Goal: Task Accomplishment & Management: Complete application form

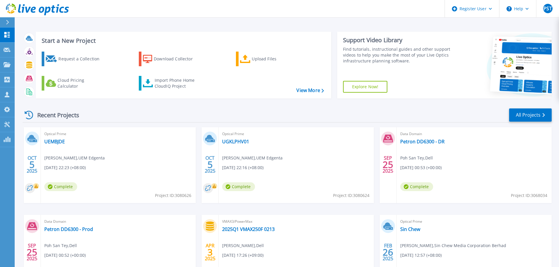
click at [506, 175] on div "Data Domain Petron DD6300 - [PERSON_NAME][GEOGRAPHIC_DATA] , Dell [DATE] 00:53 …" at bounding box center [474, 165] width 155 height 76
click at [4, 68] on link "Projects Projects" at bounding box center [7, 64] width 15 height 15
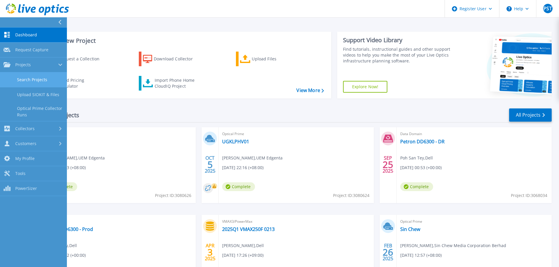
click at [35, 79] on link "Search Projects" at bounding box center [33, 79] width 67 height 15
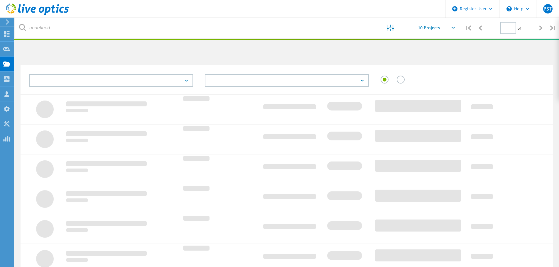
type input "1"
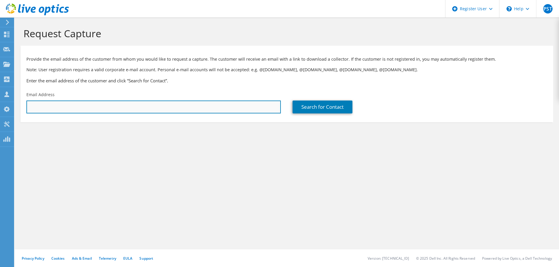
click at [60, 106] on input "text" at bounding box center [153, 107] width 254 height 13
paste input "azhar@ctos.com.my"
type input "azhar@ctos.com.my"
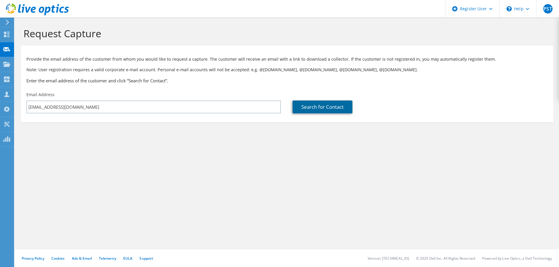
click at [306, 105] on link "Search for Contact" at bounding box center [322, 107] width 60 height 13
type input "CTOS Data Systems Sdn Bhd"
type input "Azhar"
type input "Jantan"
type input "Malaysia"
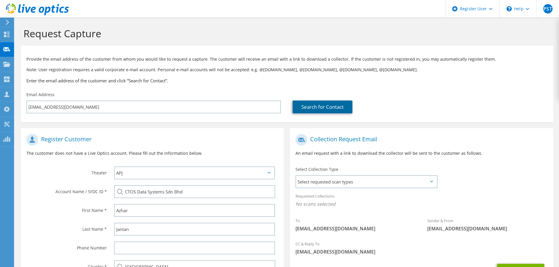
scroll to position [66, 0]
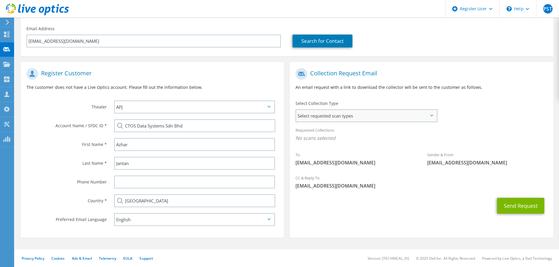
click at [360, 113] on span "Select requested scan types" at bounding box center [366, 116] width 140 height 12
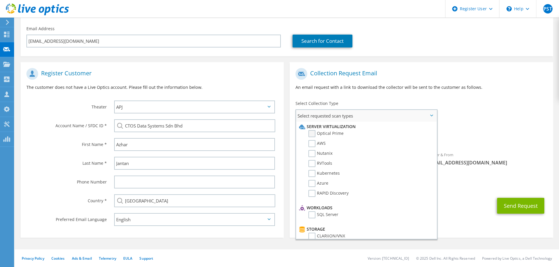
click at [316, 132] on label "Optical Prime" at bounding box center [325, 133] width 35 height 7
click at [0, 0] on input "Optical Prime" at bounding box center [0, 0] width 0 height 0
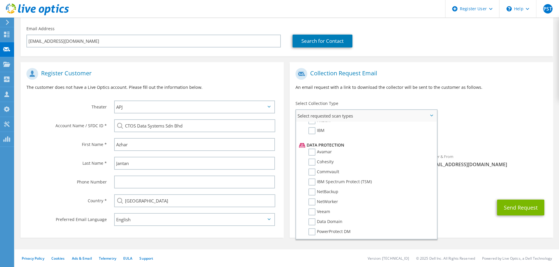
scroll to position [259, 0]
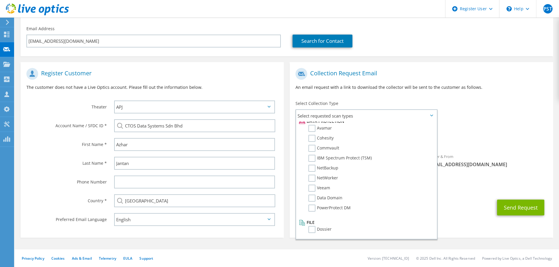
click at [441, 201] on div "Send Request" at bounding box center [420, 208] width 263 height 22
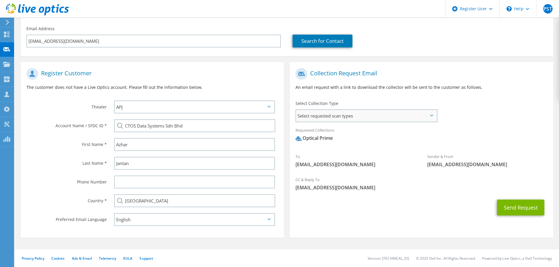
click at [348, 120] on span "Select requested scan types" at bounding box center [366, 116] width 140 height 12
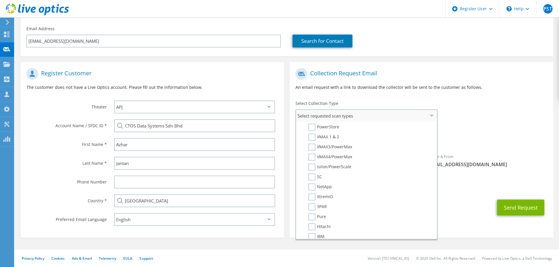
scroll to position [147, 0]
click at [319, 211] on label "Hitachi" at bounding box center [319, 209] width 22 height 7
click at [0, 0] on input "Hitachi" at bounding box center [0, 0] width 0 height 0
click at [313, 199] on label "Pure" at bounding box center [317, 199] width 18 height 7
click at [0, 0] on input "Pure" at bounding box center [0, 0] width 0 height 0
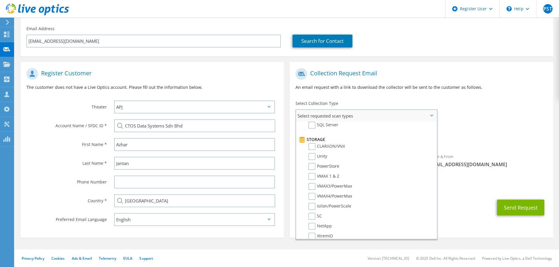
scroll to position [0, 0]
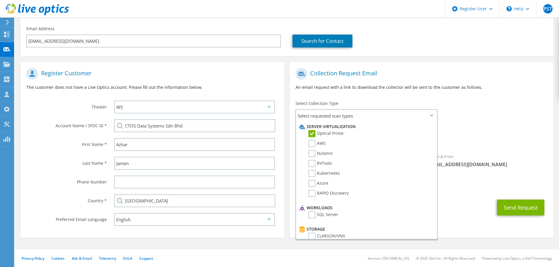
click at [484, 133] on div "Requested Collections No scans selected Optical Prime Hitachi Pure" at bounding box center [420, 135] width 263 height 23
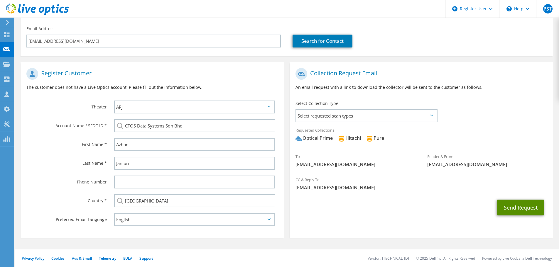
click at [513, 203] on button "Send Request" at bounding box center [520, 208] width 47 height 16
